Goal: Navigation & Orientation: Find specific page/section

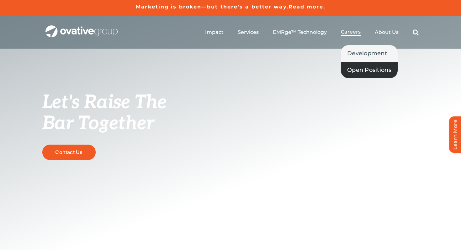
click at [354, 69] on span "Open Positions" at bounding box center [369, 70] width 44 height 9
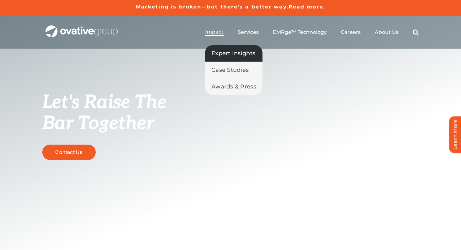
click at [223, 55] on span "Expert Insights" at bounding box center [233, 53] width 44 height 9
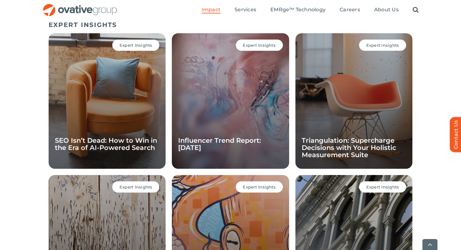
scroll to position [445, 0]
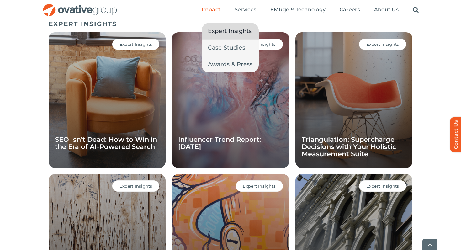
click at [221, 11] on span "Impact" at bounding box center [211, 10] width 19 height 6
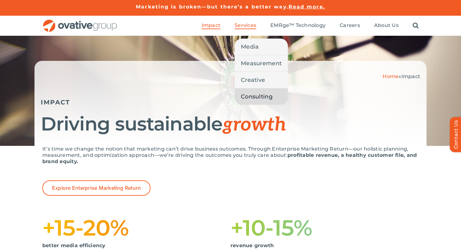
click at [253, 97] on span "Consulting" at bounding box center [257, 96] width 32 height 9
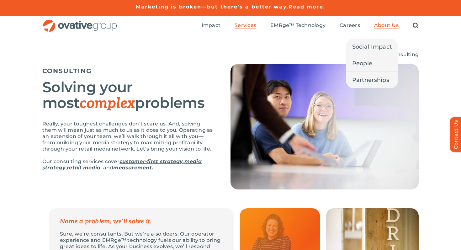
click at [381, 26] on span "About Us" at bounding box center [386, 25] width 24 height 6
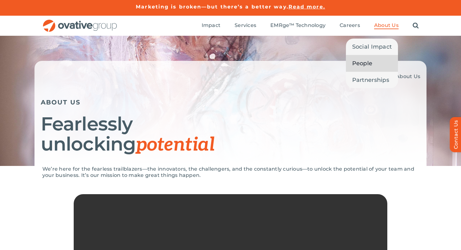
click at [362, 67] on span "People" at bounding box center [362, 63] width 20 height 9
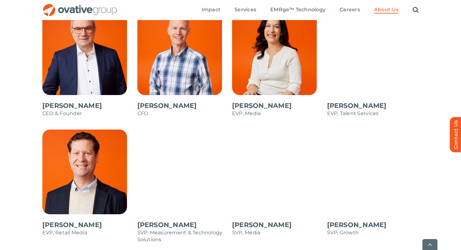
scroll to position [614, 0]
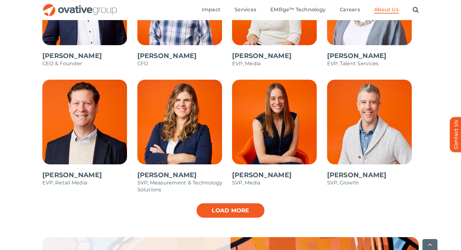
click at [221, 206] on link "Load more" at bounding box center [230, 211] width 69 height 16
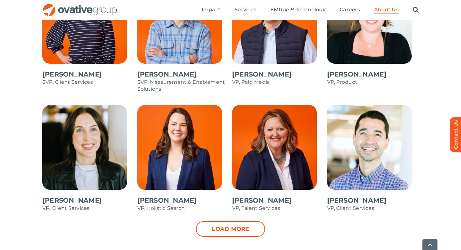
scroll to position [849, 0]
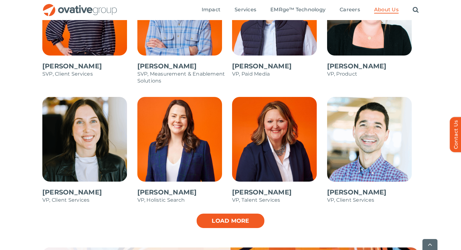
click at [206, 220] on link "Load more" at bounding box center [230, 221] width 69 height 16
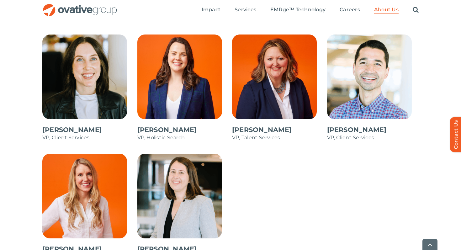
scroll to position [911, 0]
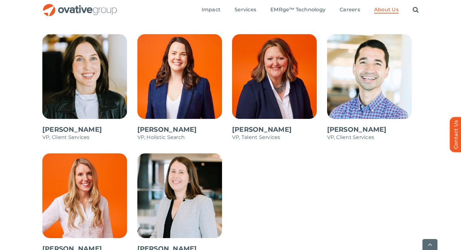
click at [84, 184] on span at bounding box center [88, 209] width 92 height 113
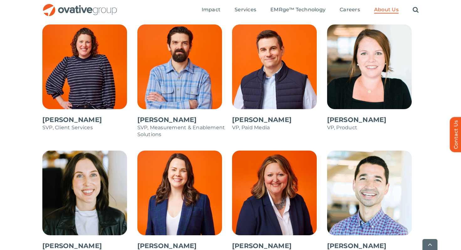
scroll to position [797, 0]
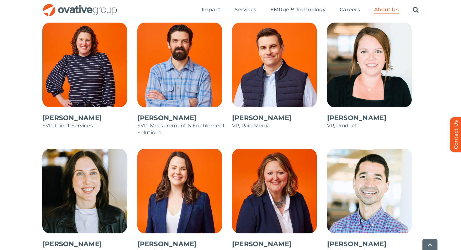
click at [187, 63] on span at bounding box center [183, 83] width 92 height 120
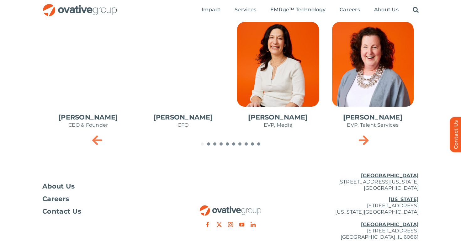
scroll to position [311, 0]
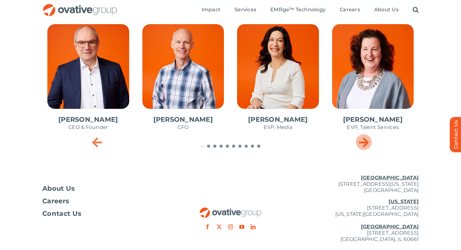
click at [365, 145] on icon "Next slide" at bounding box center [364, 142] width 10 height 13
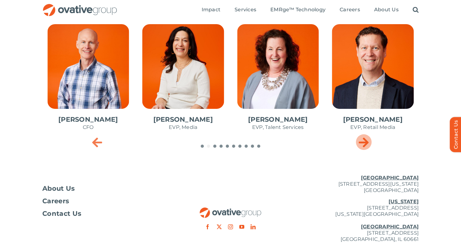
click at [365, 145] on icon "Next slide" at bounding box center [364, 142] width 10 height 13
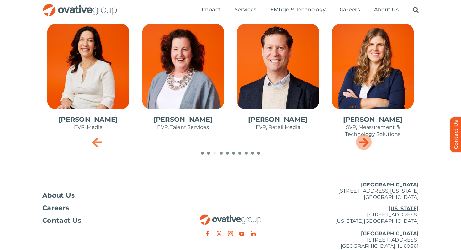
click at [365, 145] on icon "Next slide" at bounding box center [364, 142] width 10 height 13
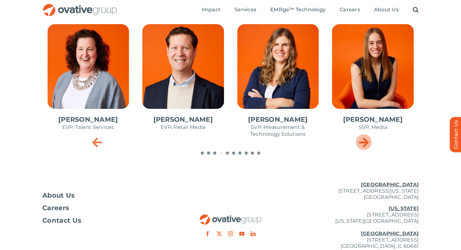
click at [365, 145] on icon "Next slide" at bounding box center [364, 142] width 10 height 13
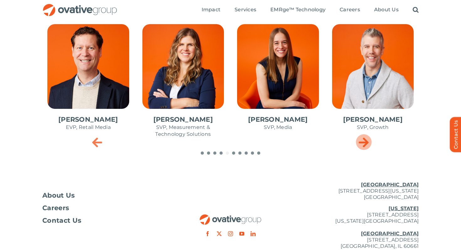
click at [365, 145] on icon "Next slide" at bounding box center [364, 142] width 10 height 13
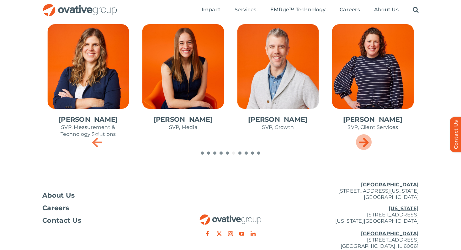
click at [365, 145] on icon "Next slide" at bounding box center [364, 142] width 10 height 13
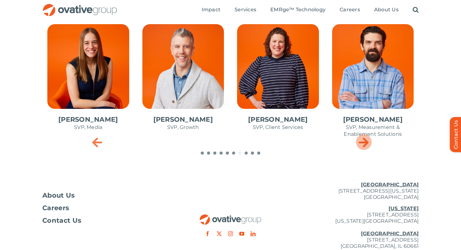
click at [365, 145] on icon "Next slide" at bounding box center [364, 142] width 10 height 13
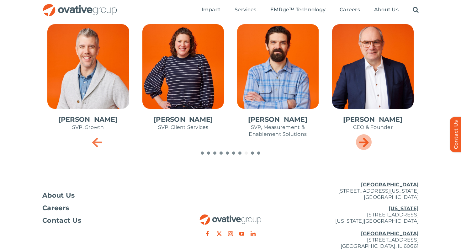
click at [365, 145] on icon "Next slide" at bounding box center [364, 142] width 10 height 13
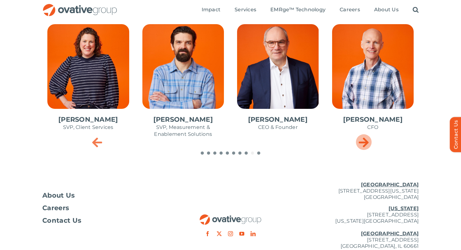
click at [365, 145] on icon "Next slide" at bounding box center [364, 142] width 10 height 13
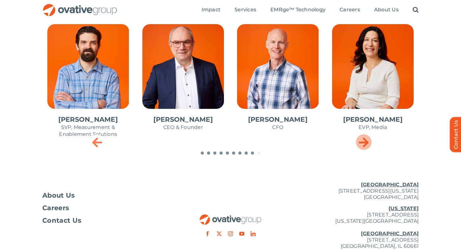
click at [365, 145] on icon "Next slide" at bounding box center [364, 142] width 10 height 13
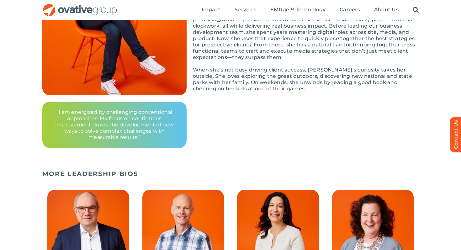
scroll to position [0, 0]
